Goal: Navigation & Orientation: Find specific page/section

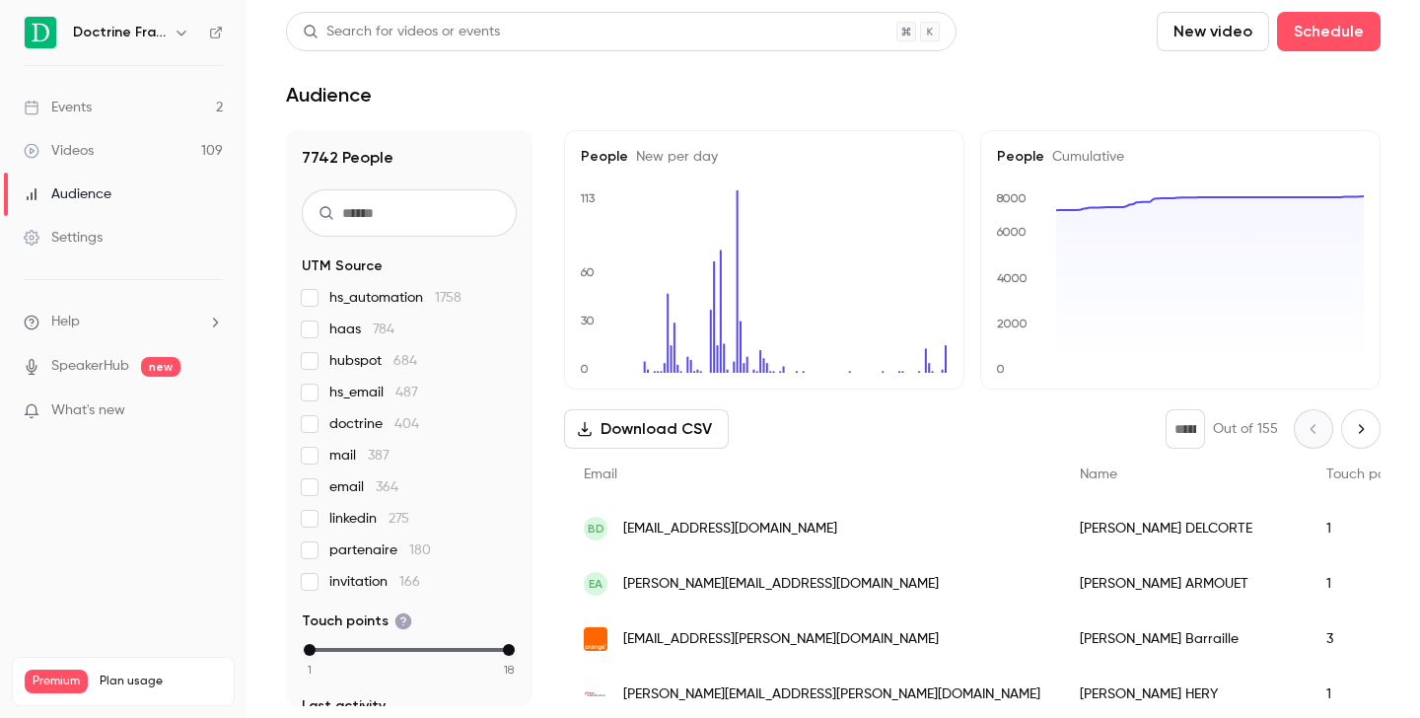
click at [175, 31] on icon "button" at bounding box center [182, 33] width 16 height 16
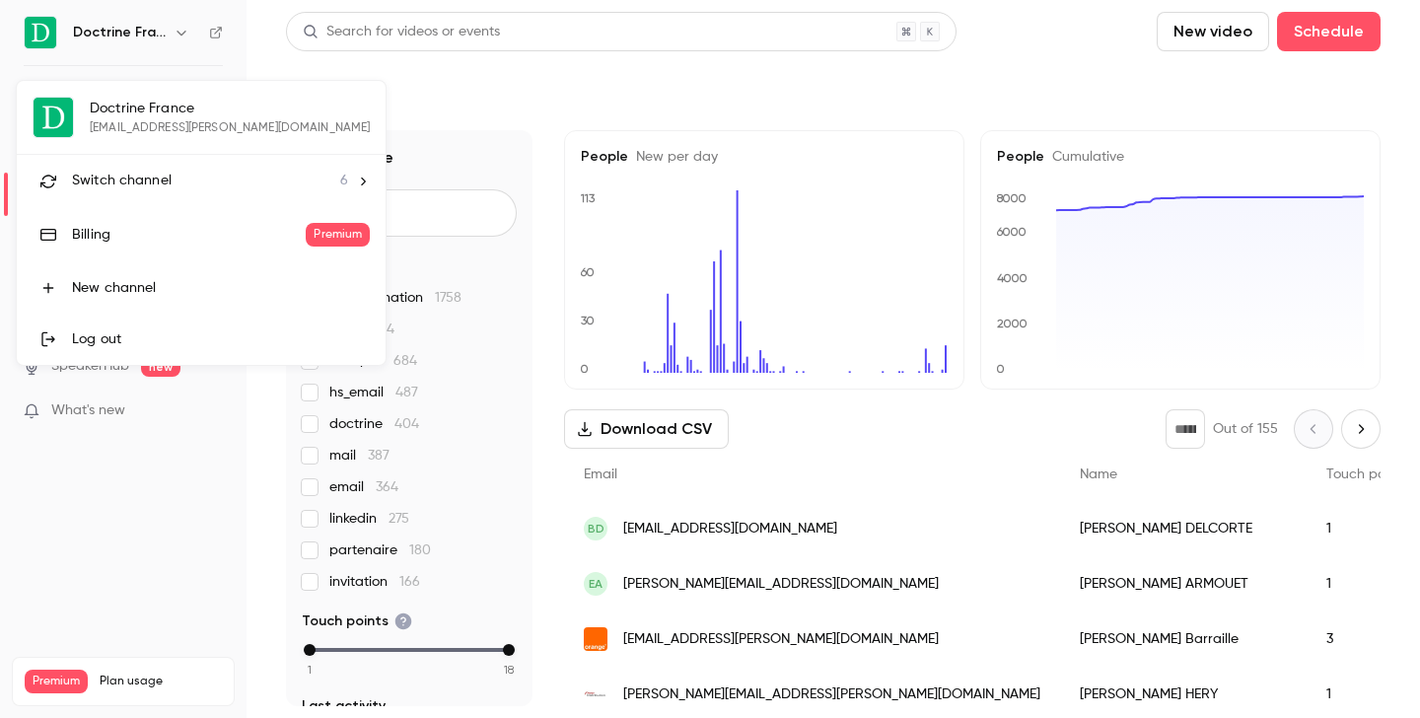
click at [159, 169] on li "Switch channel 6" at bounding box center [201, 181] width 369 height 52
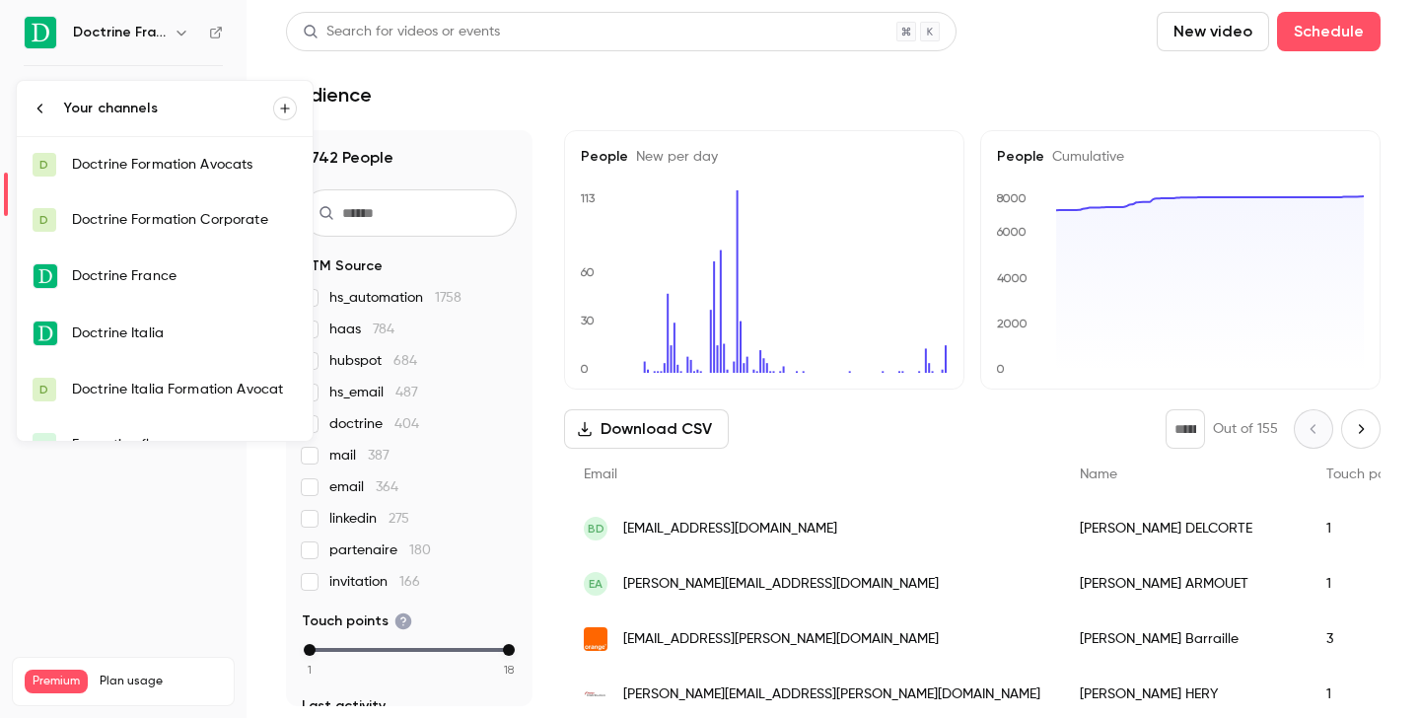
click at [192, 160] on div "Doctrine Formation Avocats" at bounding box center [184, 165] width 225 height 20
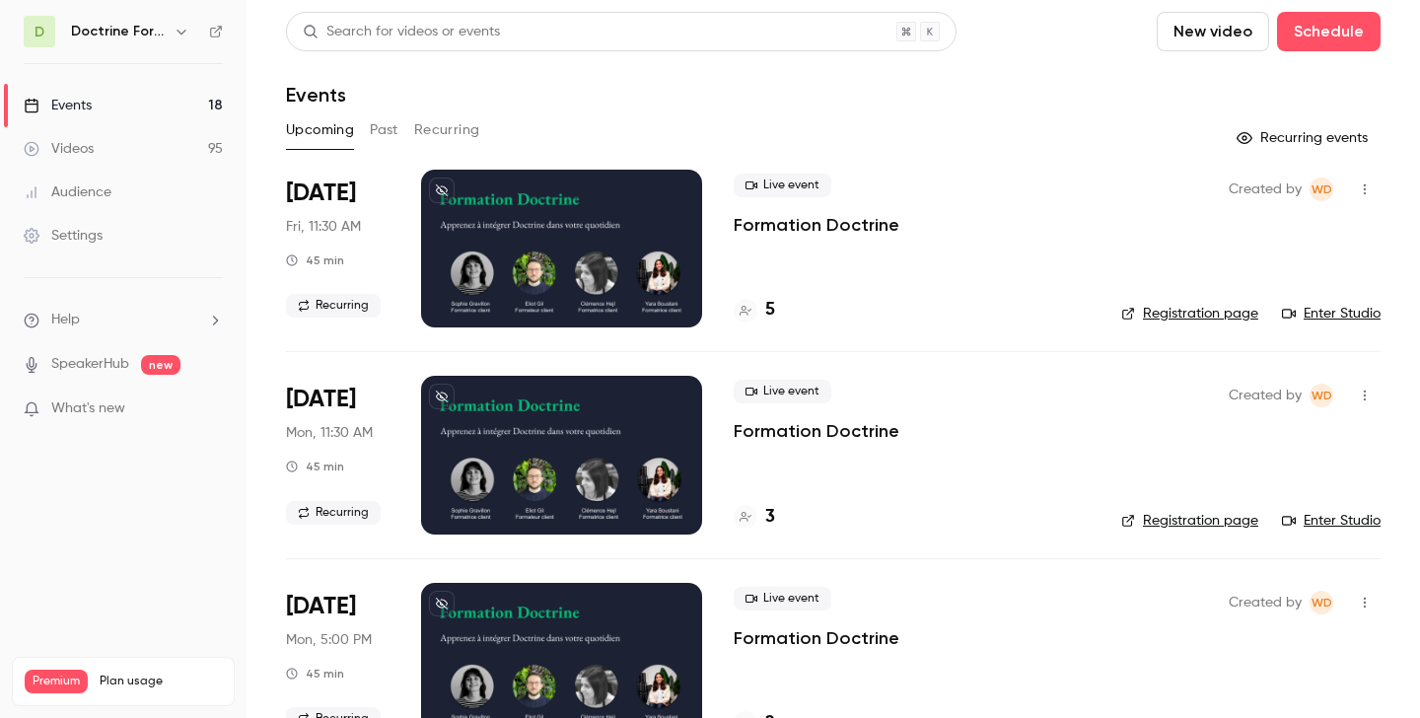
click at [177, 34] on icon "button" at bounding box center [182, 32] width 16 height 16
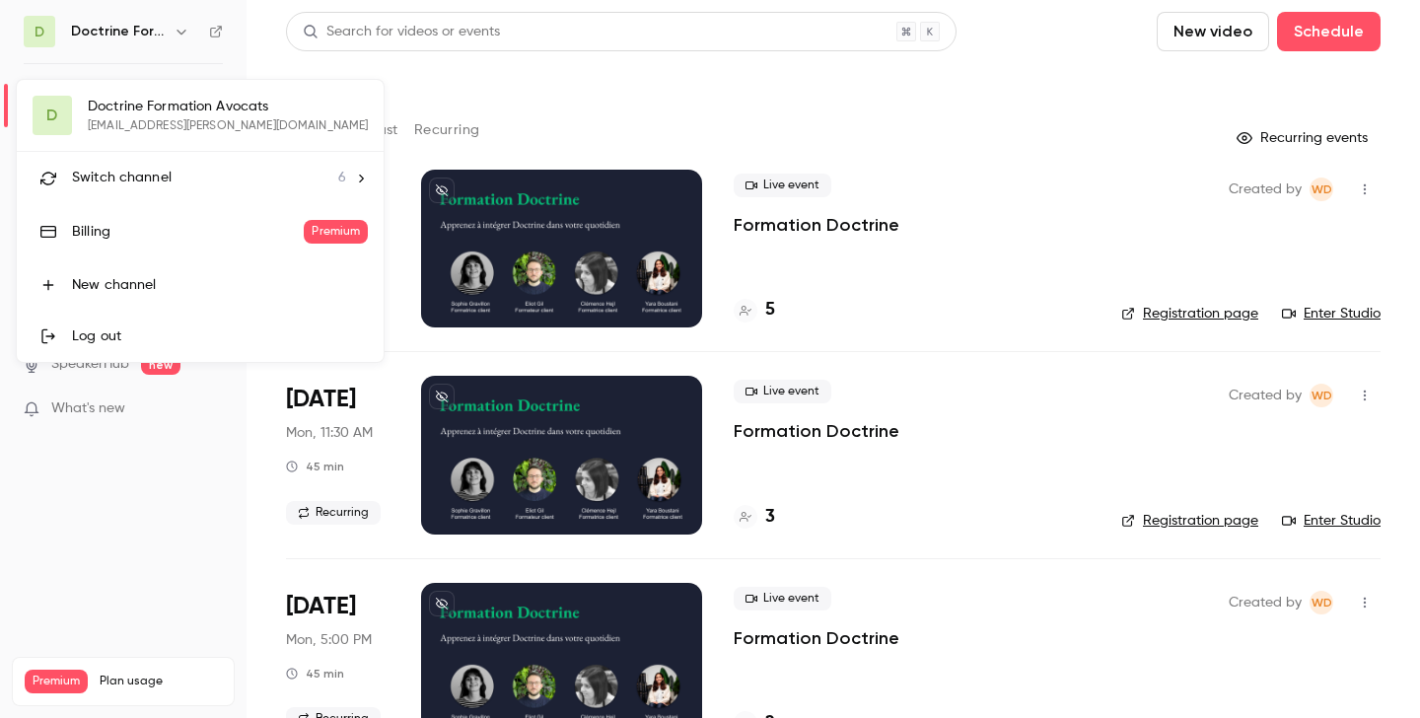
click at [166, 173] on span "Switch channel" at bounding box center [122, 178] width 100 height 21
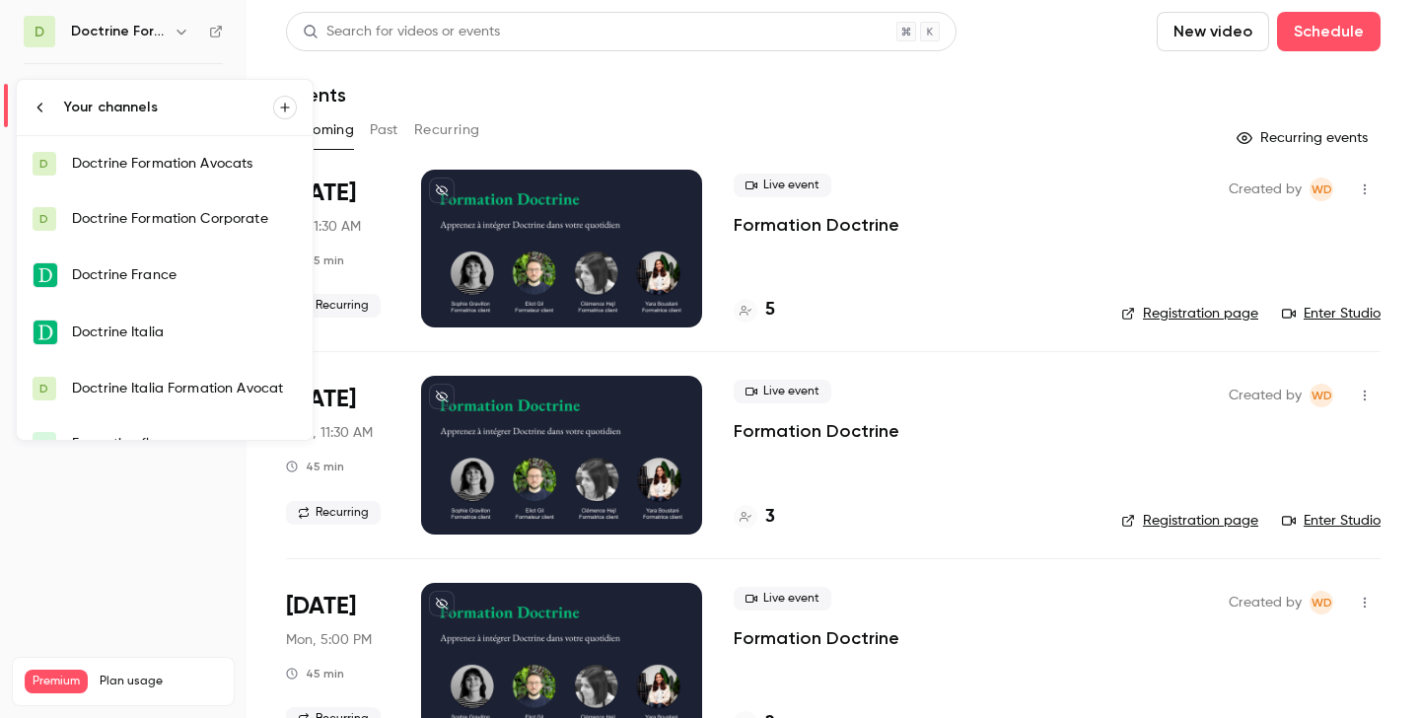
click at [172, 206] on link "D Doctrine Formation Corporate" at bounding box center [165, 218] width 296 height 55
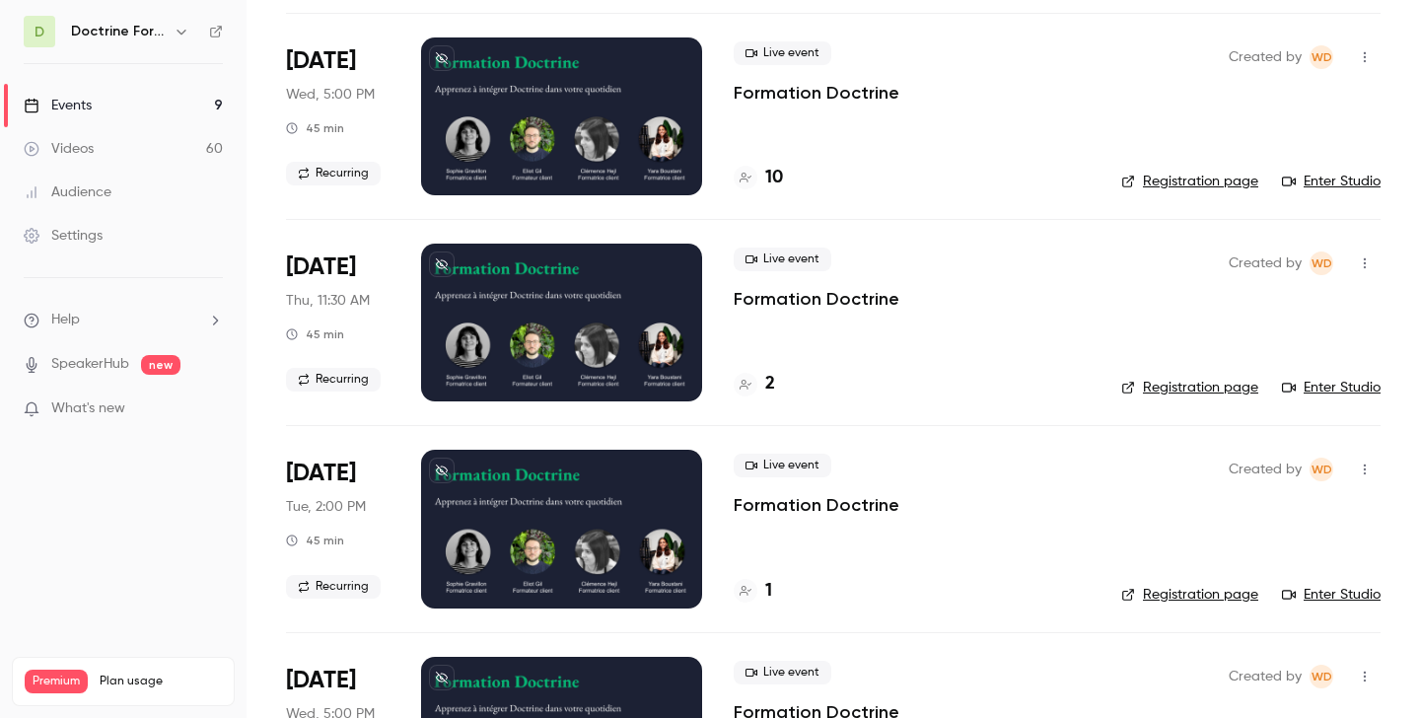
scroll to position [1297, 0]
